Goal: Navigation & Orientation: Find specific page/section

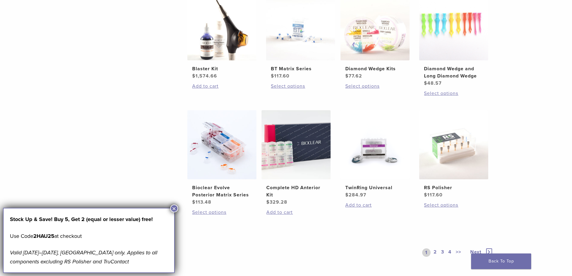
scroll to position [390, 0]
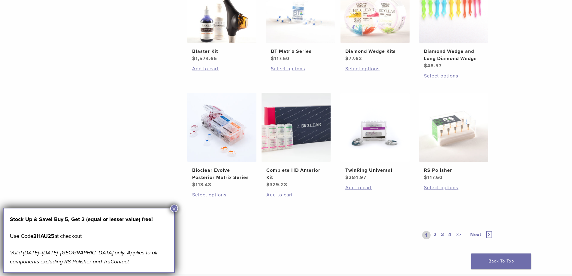
click at [479, 234] on span "Next" at bounding box center [475, 234] width 11 height 6
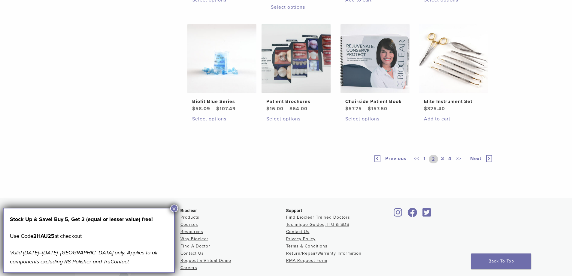
scroll to position [420, 0]
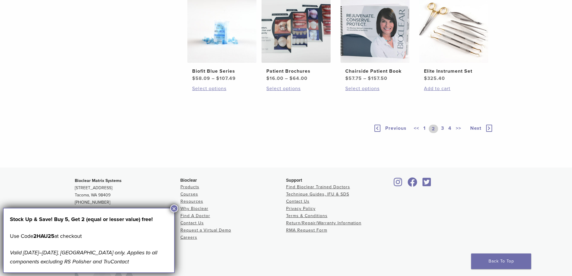
click at [473, 131] on span "Next" at bounding box center [475, 128] width 11 height 6
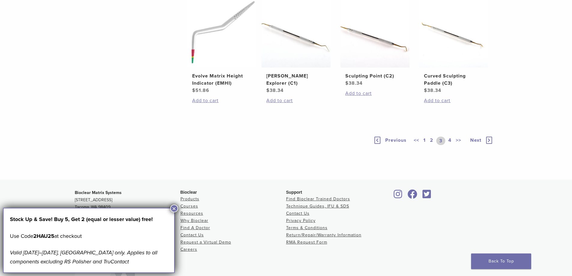
scroll to position [420, 0]
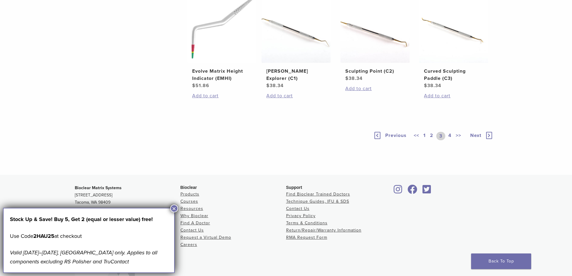
click at [449, 140] on link "4" at bounding box center [450, 136] width 6 height 8
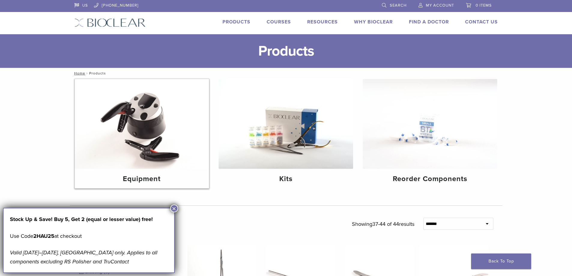
click at [138, 179] on h4 "Equipment" at bounding box center [142, 179] width 125 height 11
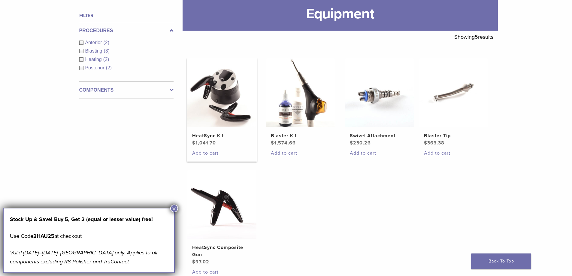
scroll to position [90, 0]
